Goal: Task Accomplishment & Management: Manage account settings

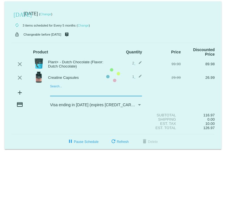
click at [71, 95] on mat-card "[DATE] [DATE] ( Change ) autorenew 3 items scheduled for Every 5 months ( Chang…" at bounding box center [113, 75] width 217 height 148
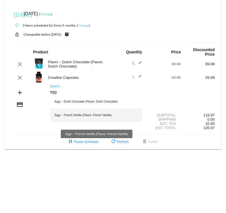
type input "egg"
click at [93, 118] on div "Egg+ - French Vanilla (Flavor: French Vanilla)" at bounding box center [96, 115] width 92 height 14
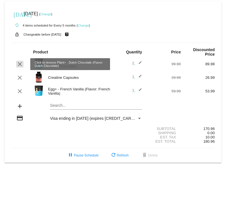
click at [21, 64] on mat-icon "clear" at bounding box center [19, 64] width 7 height 7
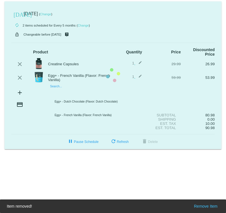
click at [58, 94] on mat-card "[DATE] [DATE] ( Change ) autorenew 2 items scheduled for Every 5 months ( Chang…" at bounding box center [113, 75] width 217 height 148
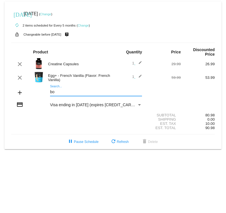
type input "b"
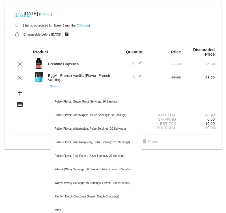
type input "o"
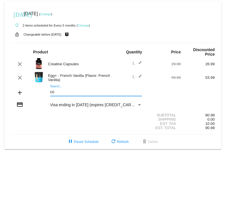
type input "c"
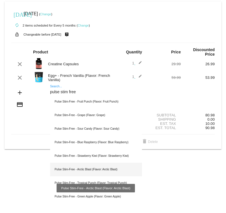
type input "pulse stim free"
click at [118, 169] on div "Pulse Stim-Free - Arctic Blast (Flavor: Arctic Blast)" at bounding box center [96, 170] width 92 height 14
